Goal: Task Accomplishment & Management: Use online tool/utility

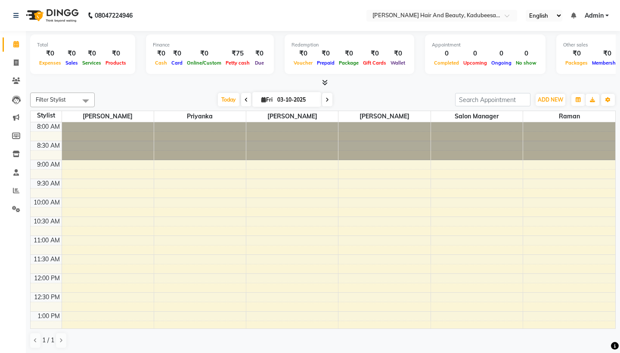
scroll to position [190, 0]
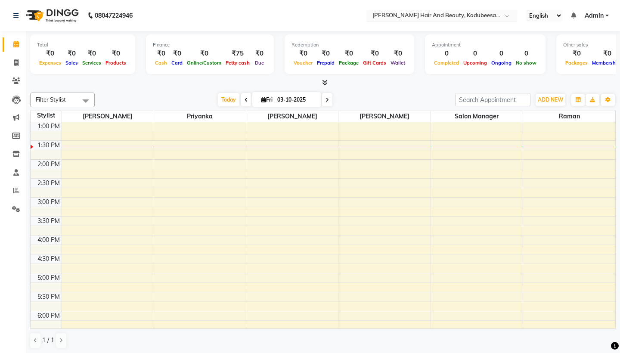
click at [505, 17] on span at bounding box center [510, 18] width 11 height 9
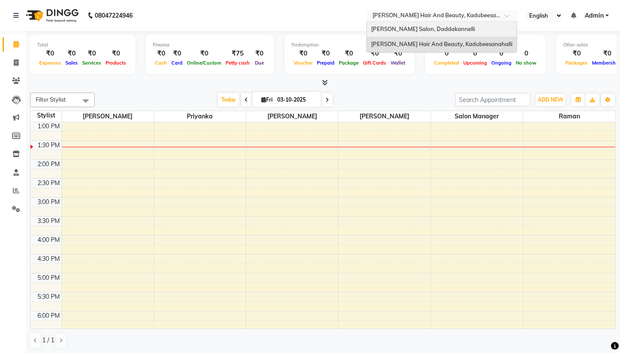
click at [379, 28] on div "[PERSON_NAME] Salon, Daddakannelli" at bounding box center [442, 29] width 150 height 15
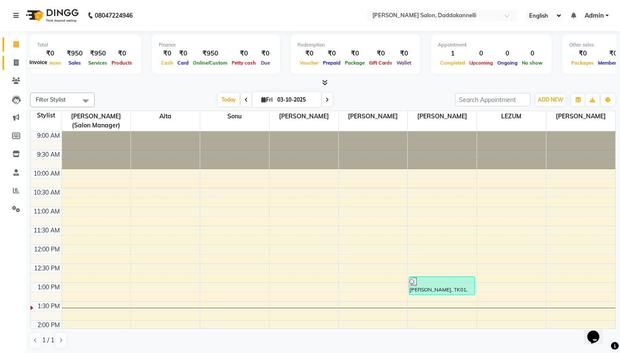
click at [15, 63] on icon at bounding box center [16, 62] width 5 height 6
select select "6354"
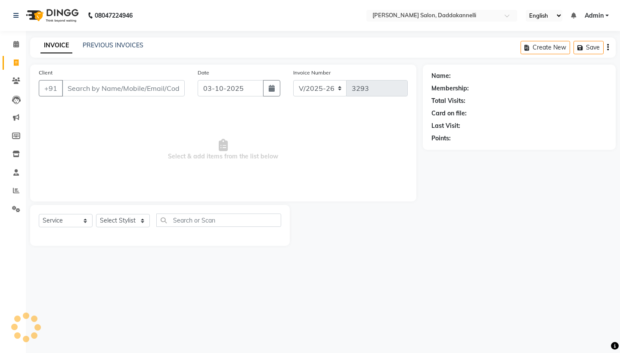
select select "package"
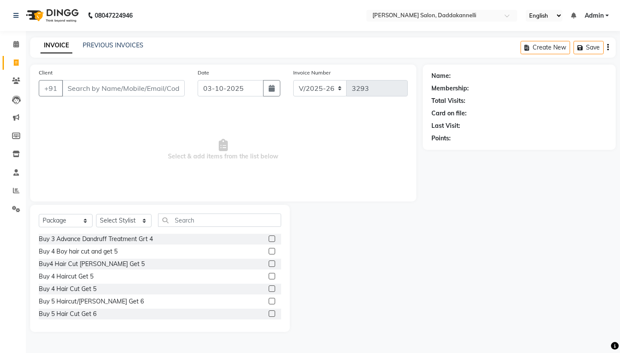
click at [121, 90] on input "Client" at bounding box center [123, 88] width 123 height 16
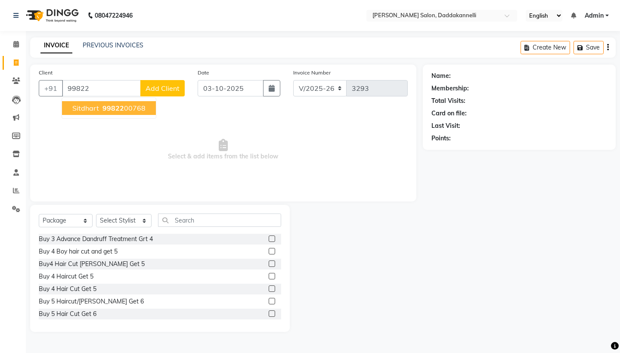
click at [129, 108] on ngb-highlight "99822 00768" at bounding box center [123, 108] width 45 height 9
type input "9982200768"
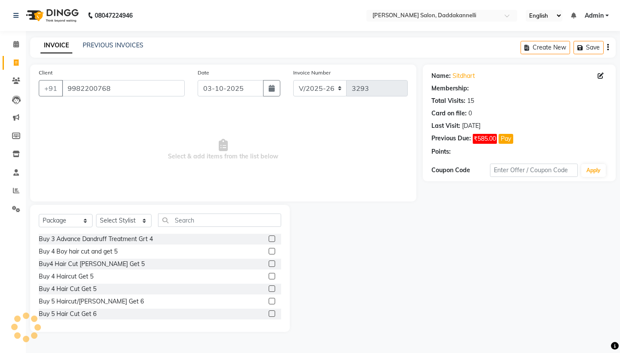
select select "1: Object"
click at [477, 240] on div "Name: Sitdhart Membership: end on 28-04-2026 Total Visits: 15 Card on file: 0 L…" at bounding box center [522, 198] width 199 height 267
